Goal: Task Accomplishment & Management: Manage account settings

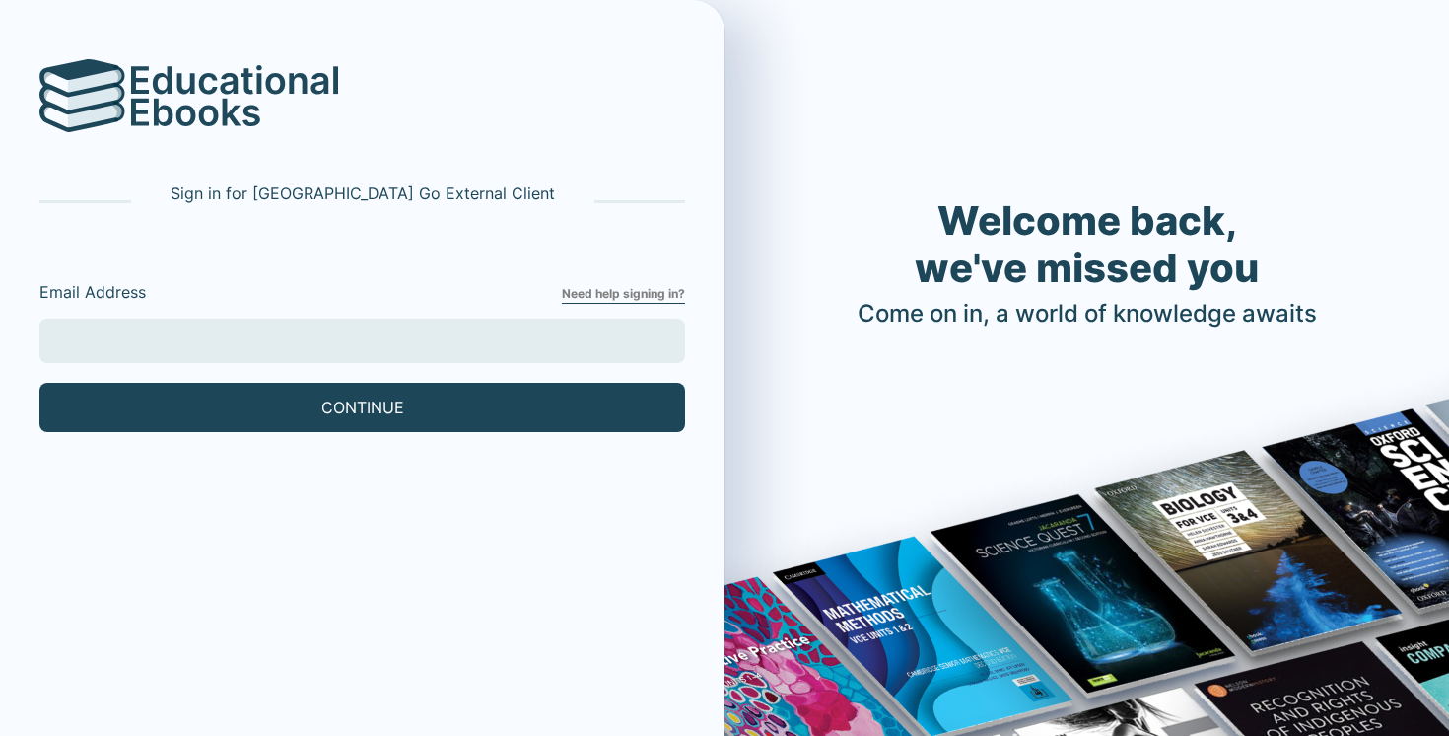
click at [258, 345] on input "Email Address" at bounding box center [362, 340] width 646 height 44
type input "[EMAIL_ADDRESS][DOMAIN_NAME]"
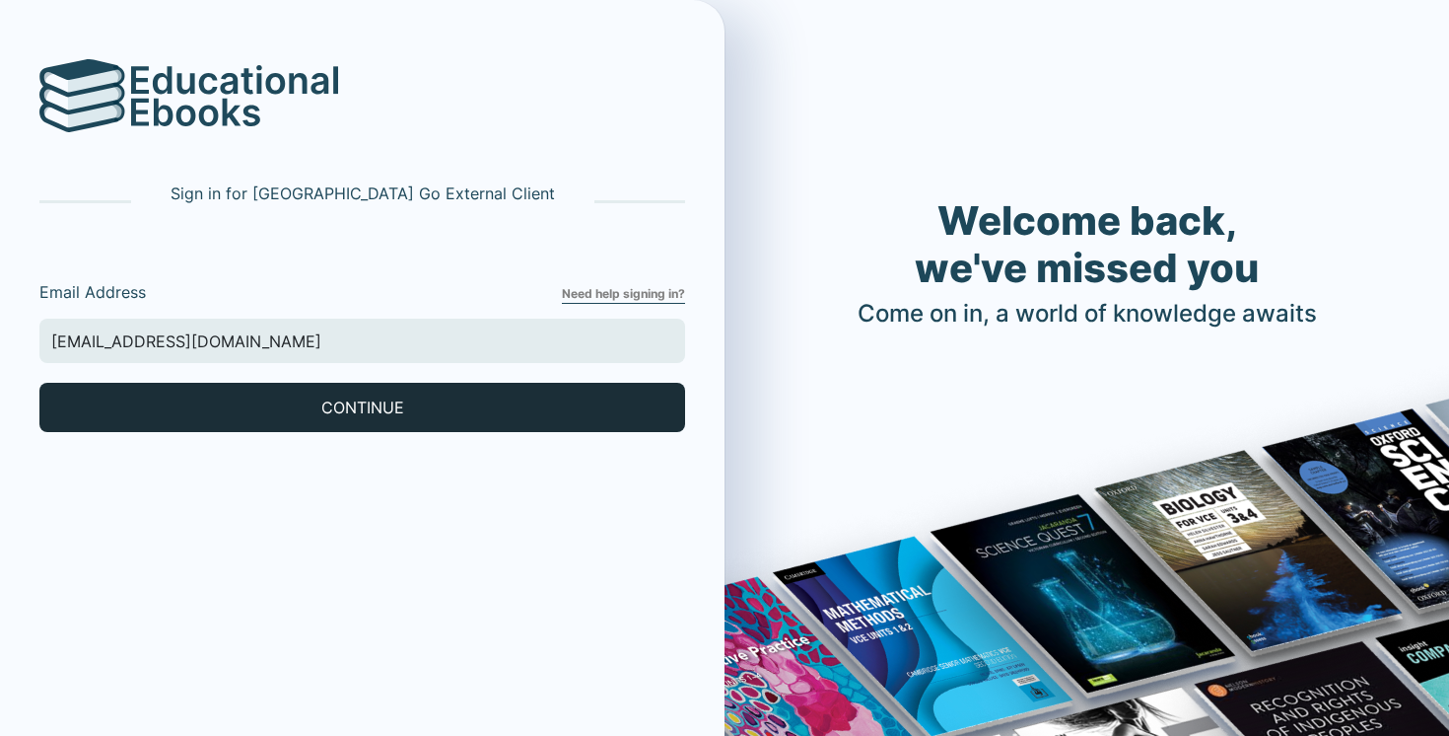
click at [223, 400] on button "CONTINUE" at bounding box center [362, 407] width 646 height 49
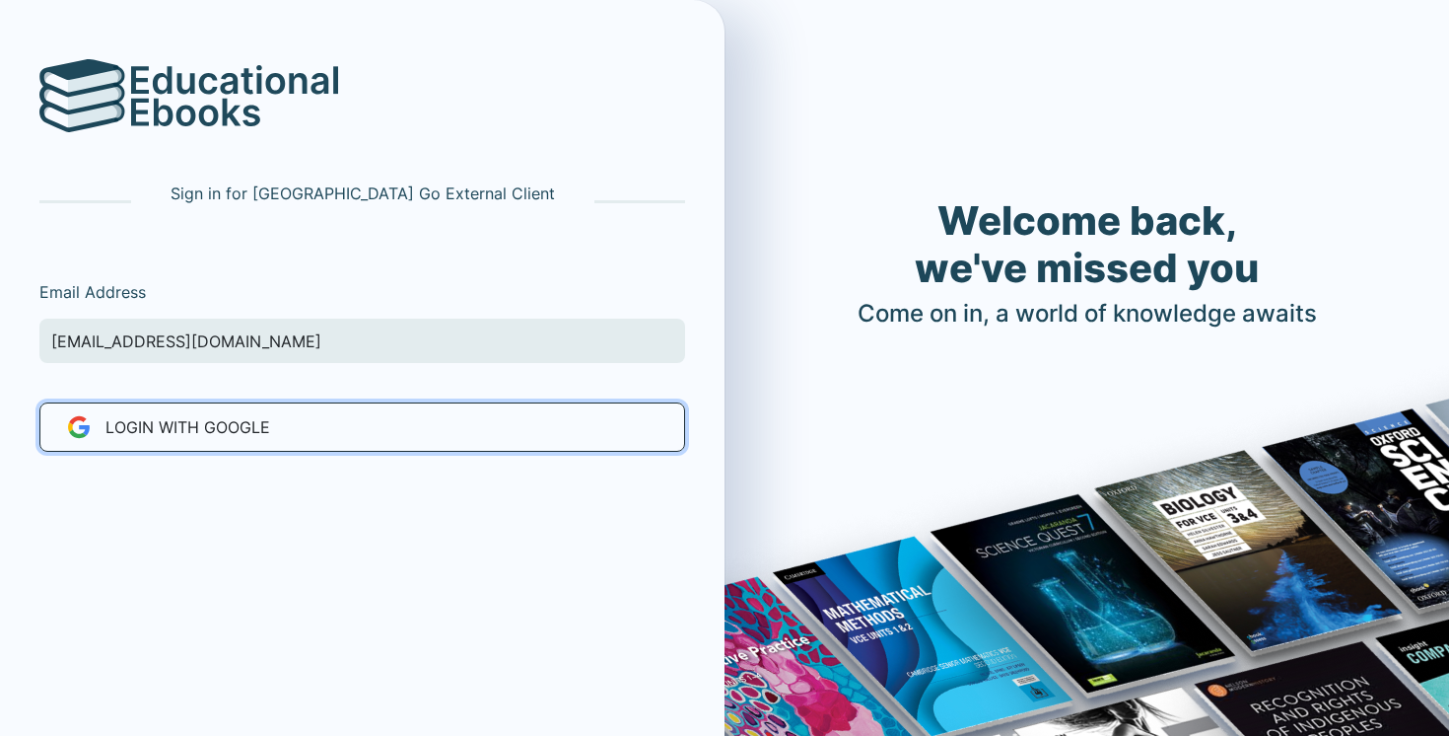
click at [335, 429] on button "LOGIN WITH Google" at bounding box center [362, 426] width 646 height 49
click at [427, 435] on button "LOGIN WITH Google" at bounding box center [362, 426] width 646 height 49
